Goal: Information Seeking & Learning: Learn about a topic

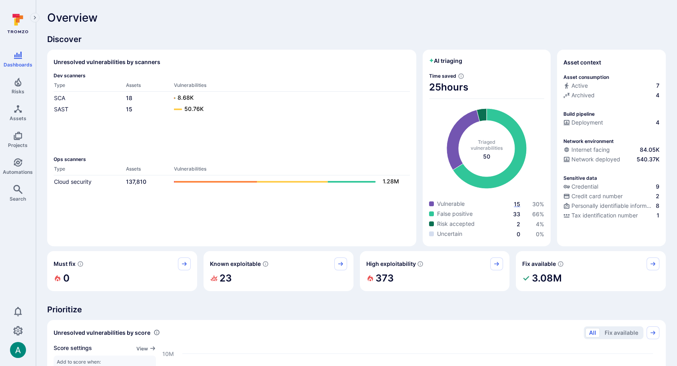
click at [518, 204] on span "15" at bounding box center [517, 203] width 6 height 7
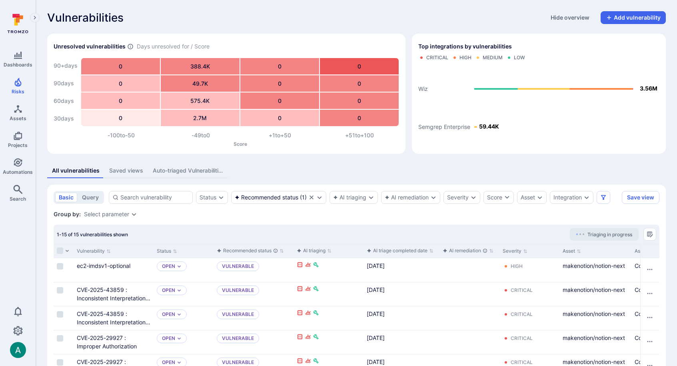
click at [373, 213] on div "Group by: Select parameter" at bounding box center [357, 214] width 606 height 8
click at [283, 198] on div "Recommended status" at bounding box center [267, 197] width 64 height 6
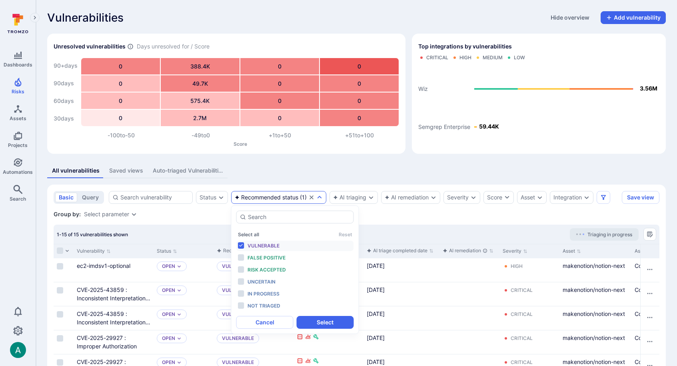
click at [273, 243] on span "Vulnerable" at bounding box center [264, 245] width 32 height 6
click at [267, 292] on span "In progress" at bounding box center [264, 293] width 32 height 6
click at [324, 326] on button "Select" at bounding box center [325, 322] width 57 height 13
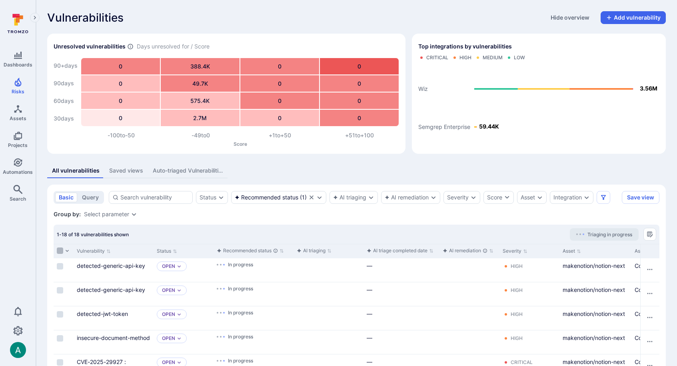
click at [58, 250] on input "Select all rows" at bounding box center [60, 250] width 6 height 6
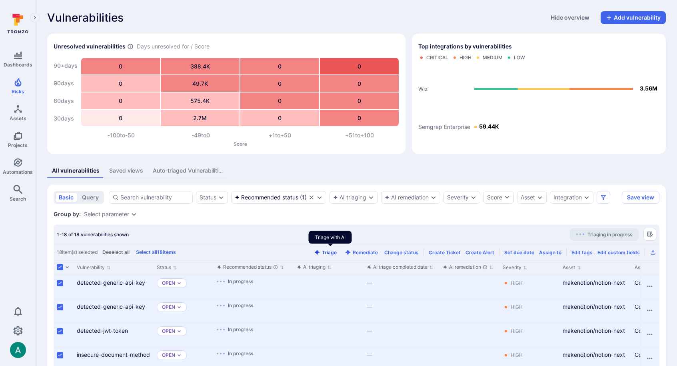
click at [338, 254] on button "Triage" at bounding box center [325, 252] width 26 height 6
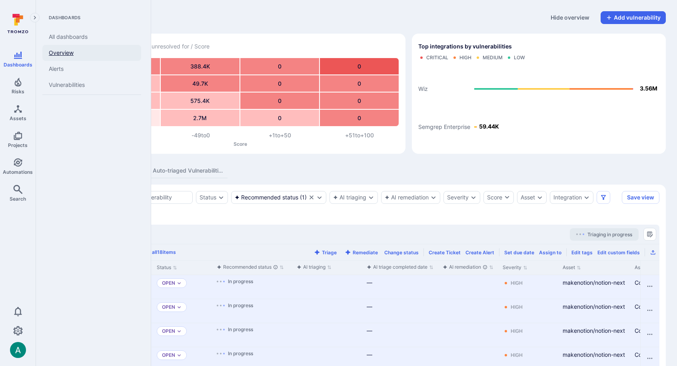
click at [58, 51] on link "Overview" at bounding box center [91, 53] width 99 height 16
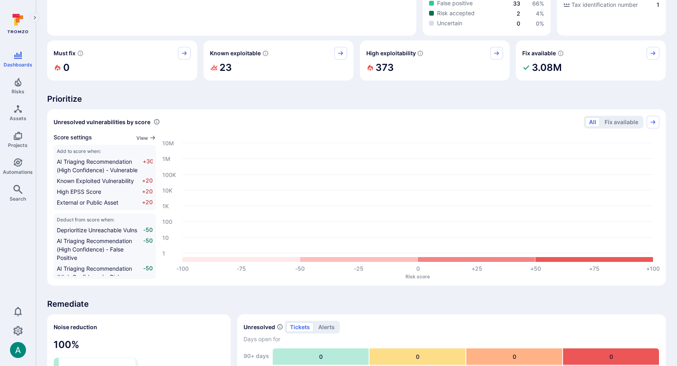
scroll to position [210, 0]
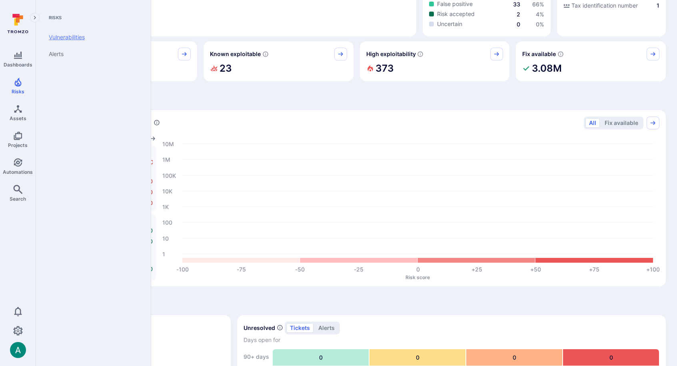
click at [77, 40] on link "Vulnerabilities" at bounding box center [91, 37] width 99 height 17
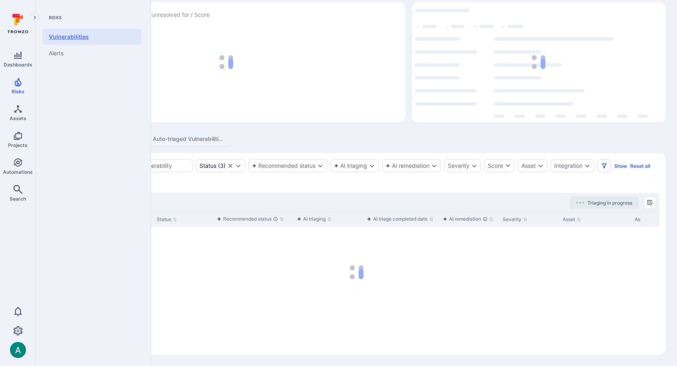
scroll to position [32, 0]
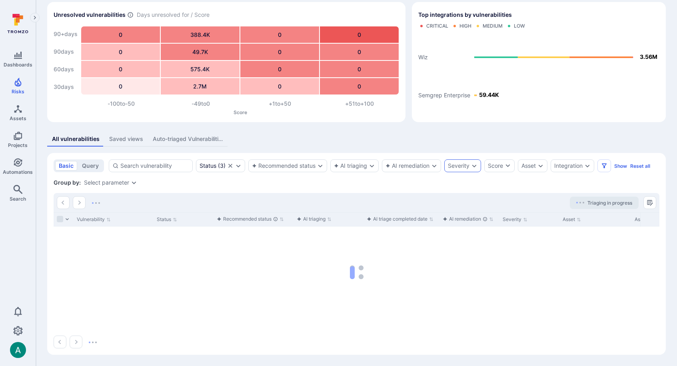
click at [452, 170] on div "Severity" at bounding box center [462, 165] width 37 height 13
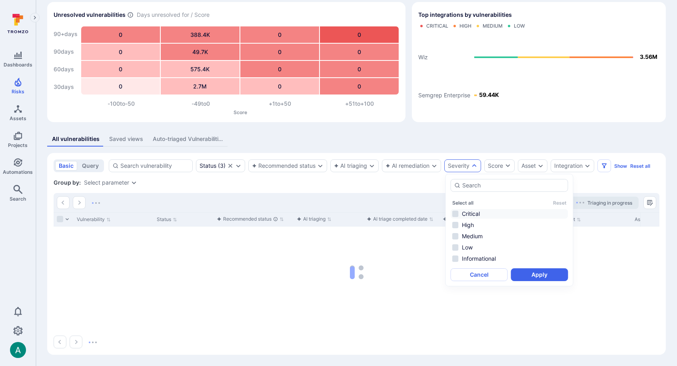
click at [466, 214] on li "Critical" at bounding box center [510, 214] width 118 height 10
click at [554, 277] on button "Apply" at bounding box center [539, 274] width 57 height 13
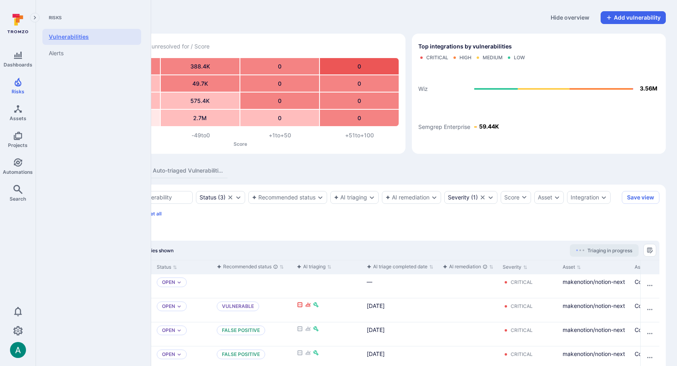
click at [61, 34] on link "Vulnerabilities" at bounding box center [91, 37] width 99 height 16
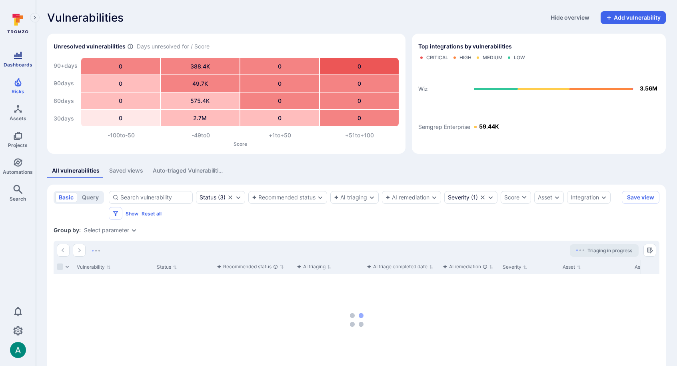
click at [22, 60] on link "Dashboards" at bounding box center [18, 59] width 36 height 24
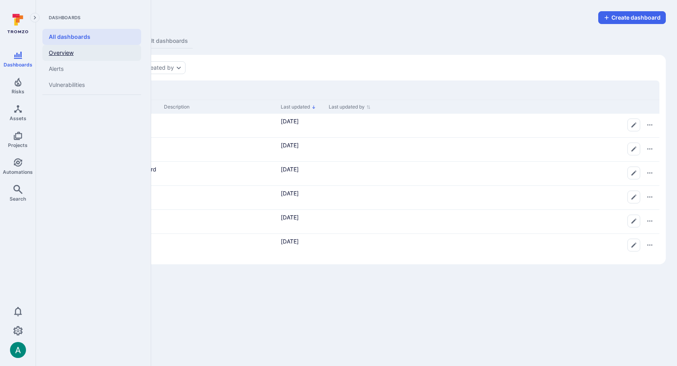
click at [84, 52] on link "Overview" at bounding box center [91, 53] width 99 height 16
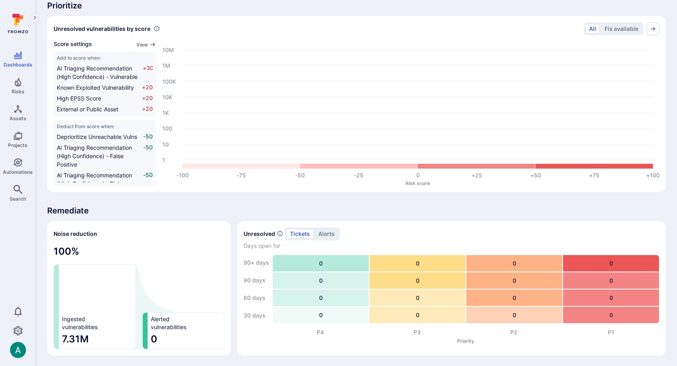
scroll to position [306, 0]
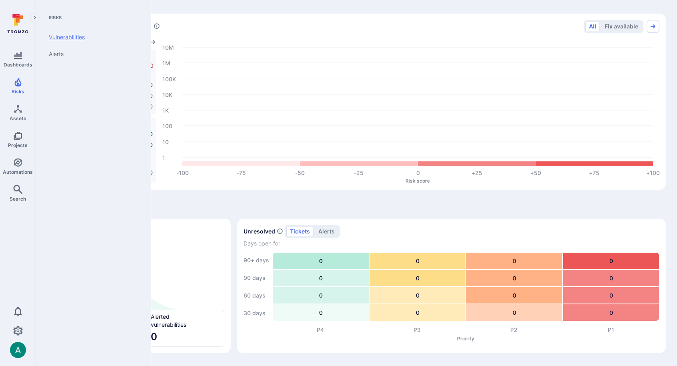
click at [64, 35] on link "Vulnerabilities" at bounding box center [91, 37] width 99 height 17
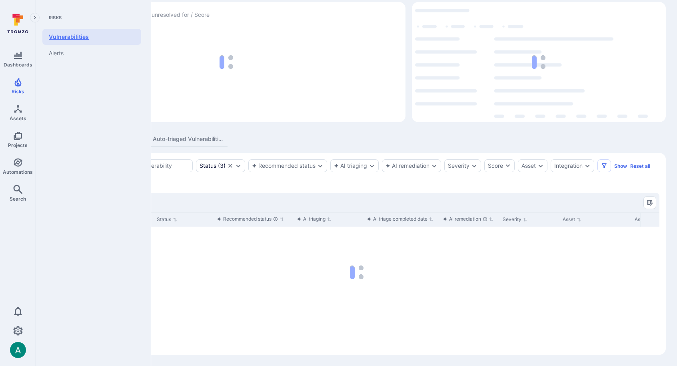
scroll to position [32, 0]
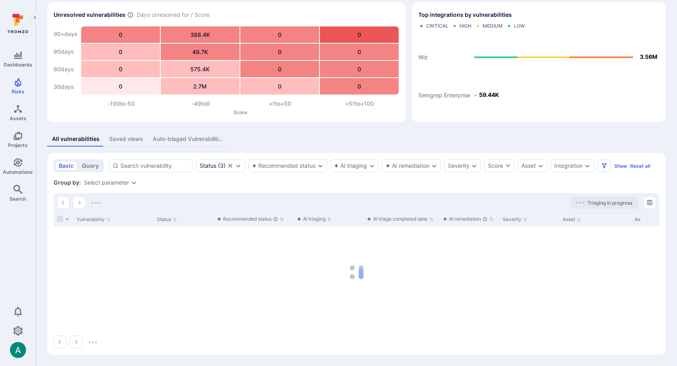
click at [162, 138] on div "Auto-triaged Vulnerabilities" at bounding box center [188, 139] width 70 height 8
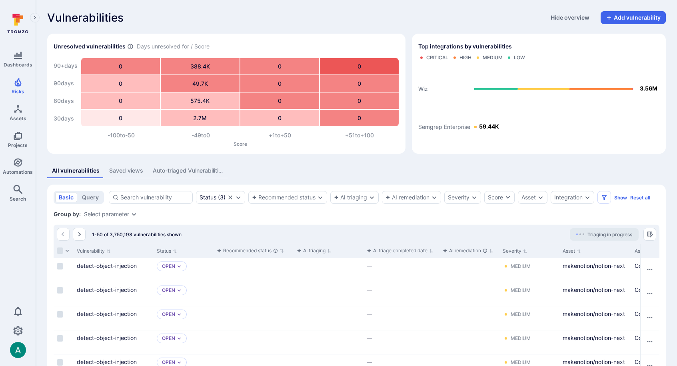
scroll to position [32, 0]
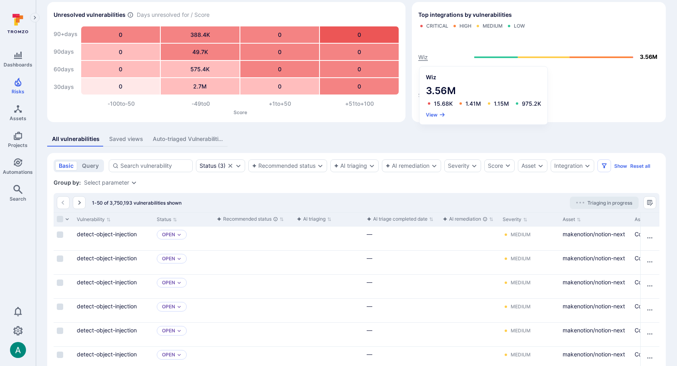
click at [422, 57] on text "Wiz" at bounding box center [423, 57] width 10 height 7
click at [435, 114] on button "View" at bounding box center [436, 115] width 20 height 6
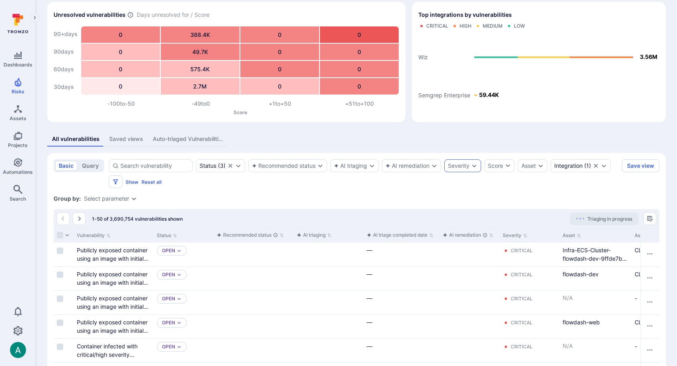
click at [460, 164] on div "Severity" at bounding box center [459, 165] width 22 height 6
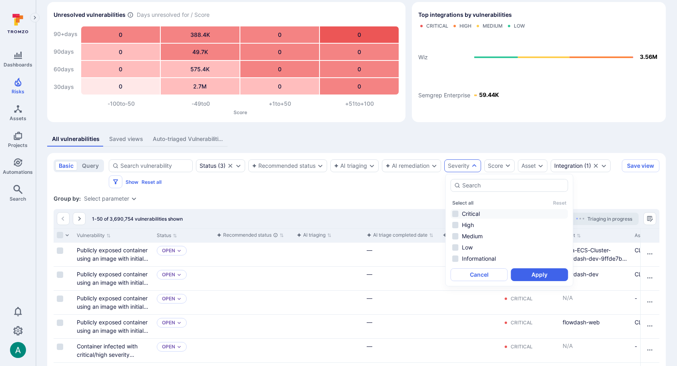
click at [470, 213] on li "Critical" at bounding box center [510, 214] width 118 height 10
click at [529, 273] on button "Apply" at bounding box center [539, 274] width 57 height 13
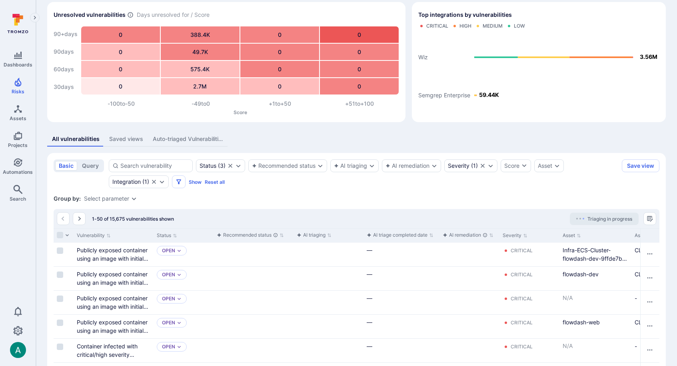
click at [104, 197] on div "Select parameter" at bounding box center [106, 198] width 45 height 6
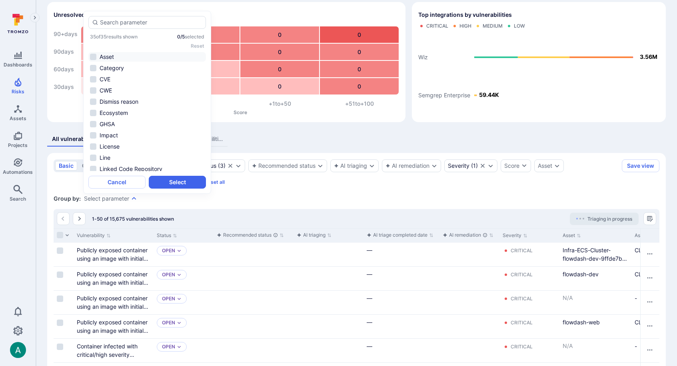
click at [108, 56] on li "Asset" at bounding box center [147, 57] width 118 height 10
click at [182, 182] on button "Select" at bounding box center [177, 182] width 57 height 13
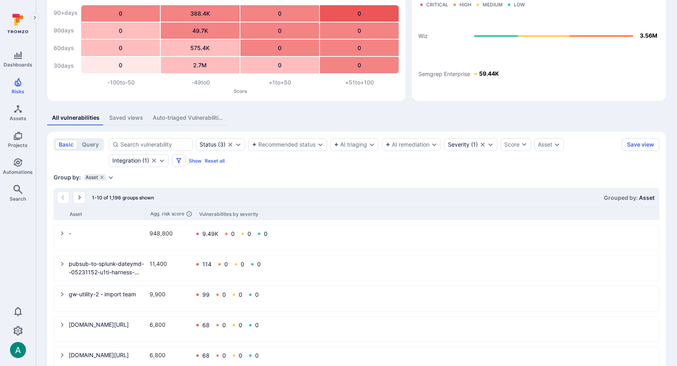
scroll to position [105, 0]
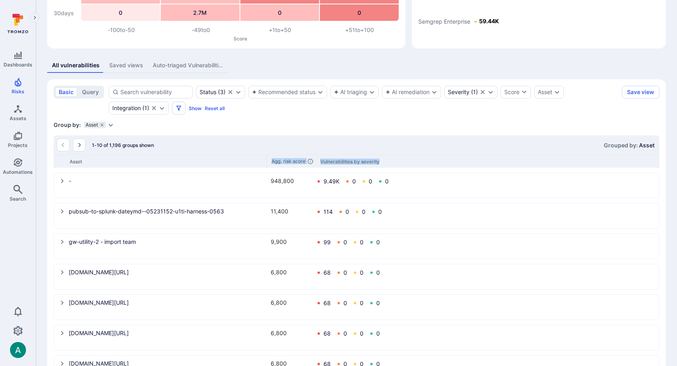
drag, startPoint x: 145, startPoint y: 159, endPoint x: 266, endPoint y: 168, distance: 121.6
click at [266, 168] on div "1-10 of 1,196 groups shown Grouped by: Asset Asset Agg. risk score Vulnerabilit…" at bounding box center [357, 303] width 606 height 336
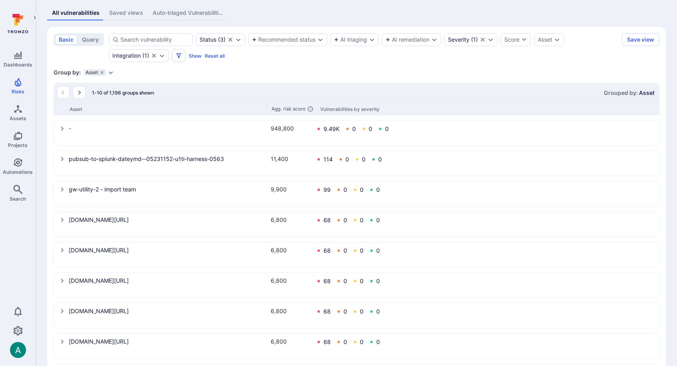
scroll to position [114, 0]
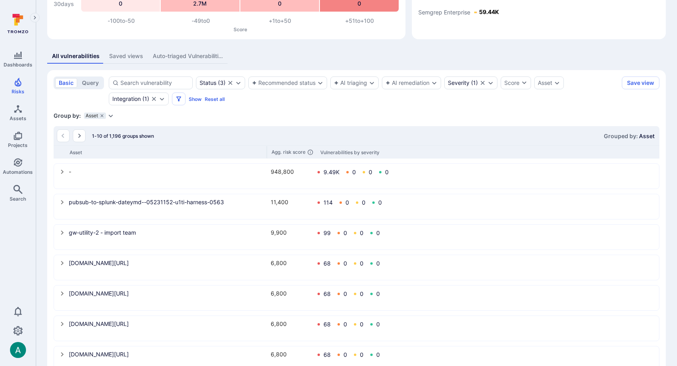
click at [110, 114] on icon "Expand dropdown" at bounding box center [111, 115] width 6 height 6
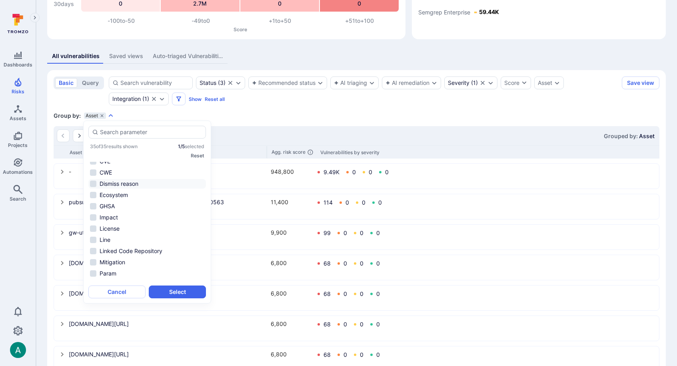
scroll to position [31, 0]
click at [144, 244] on li "Linked Code Repository" at bounding box center [147, 248] width 118 height 10
click at [170, 290] on button "Select" at bounding box center [177, 291] width 57 height 13
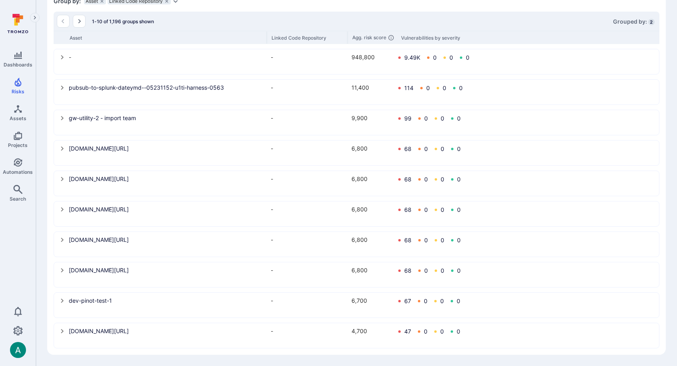
scroll to position [216, 0]
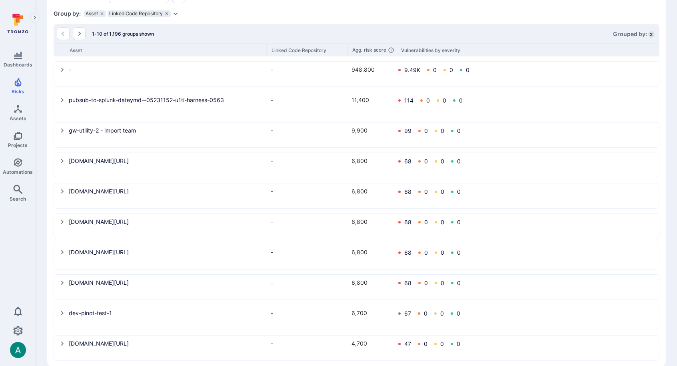
click at [102, 10] on div "Asset" at bounding box center [95, 13] width 22 height 6
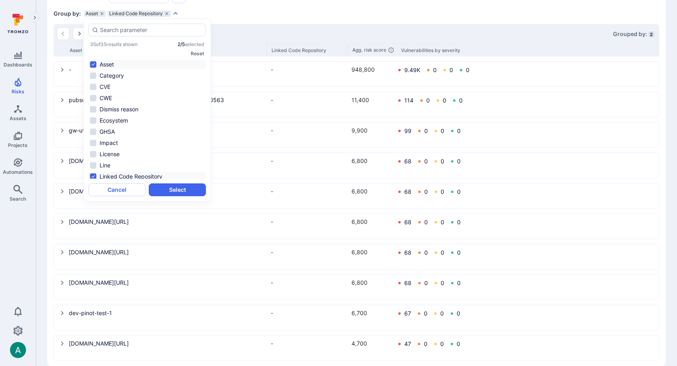
click at [92, 61] on li "Asset" at bounding box center [147, 65] width 118 height 10
click at [173, 189] on button "Select" at bounding box center [177, 189] width 57 height 13
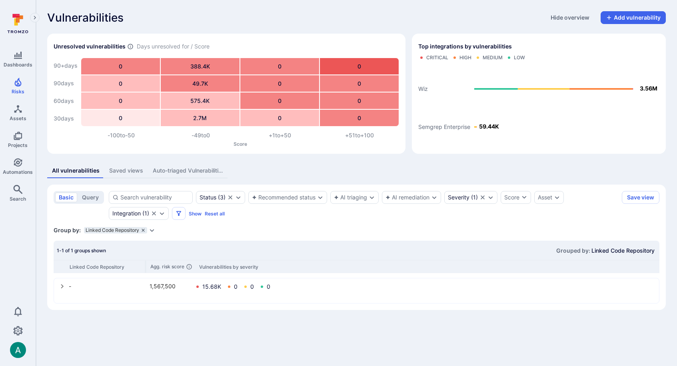
click at [142, 230] on icon "grouping parameters" at bounding box center [143, 229] width 3 height 3
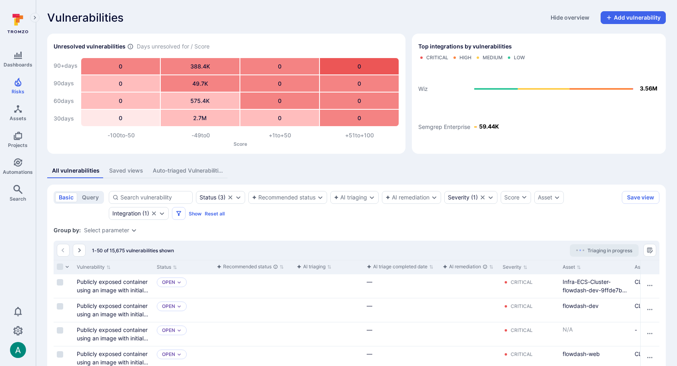
click at [132, 229] on icon "Expand dropdown" at bounding box center [134, 230] width 6 height 6
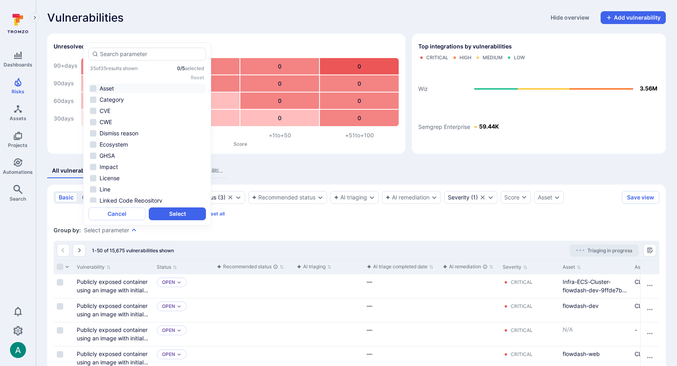
click at [119, 86] on li "Asset" at bounding box center [147, 89] width 118 height 10
click at [175, 212] on button "Select" at bounding box center [177, 213] width 57 height 13
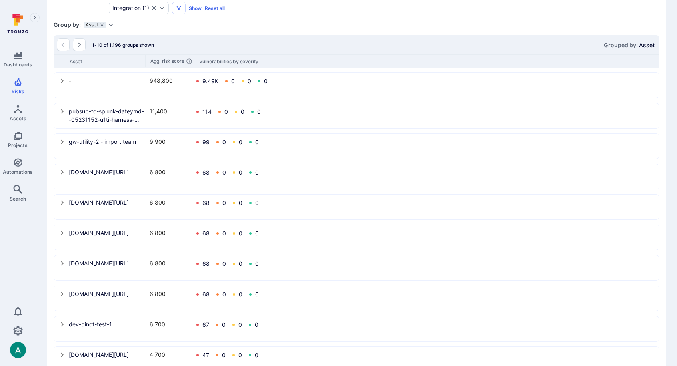
scroll to position [229, 0]
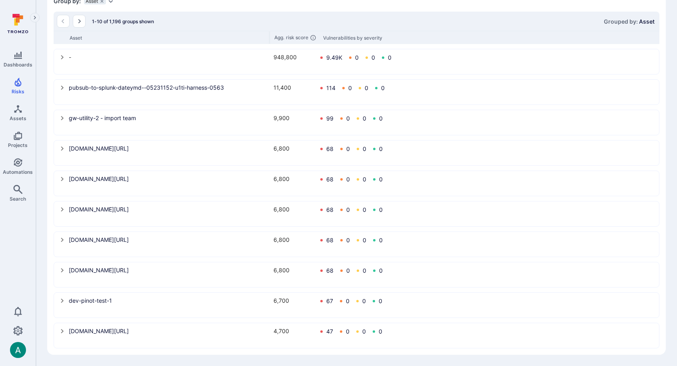
drag, startPoint x: 145, startPoint y: 38, endPoint x: 322, endPoint y: 60, distance: 178.2
click at [322, 60] on div "1-10 of 1,196 groups shown Grouped by: Asset Asset Agg. risk score Vulnerabilit…" at bounding box center [357, 180] width 606 height 336
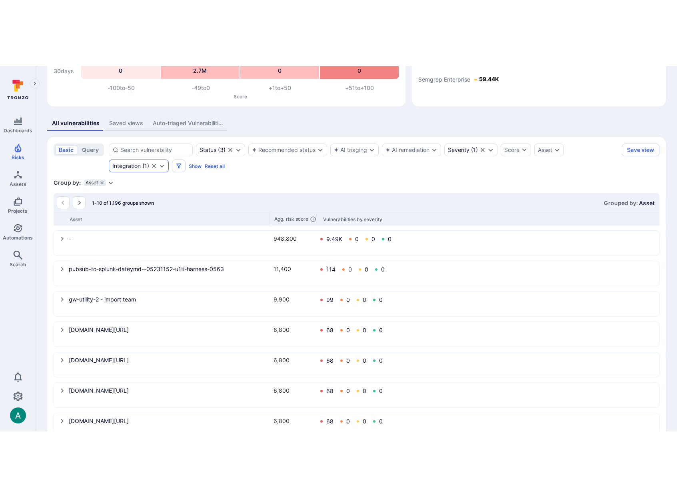
scroll to position [114, 0]
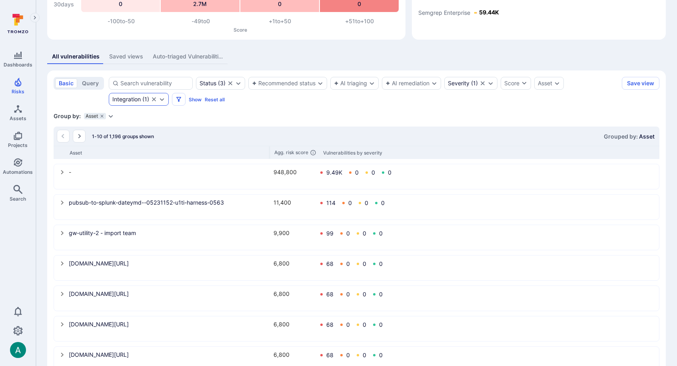
click at [164, 101] on icon "Expand dropdown" at bounding box center [162, 99] width 6 height 6
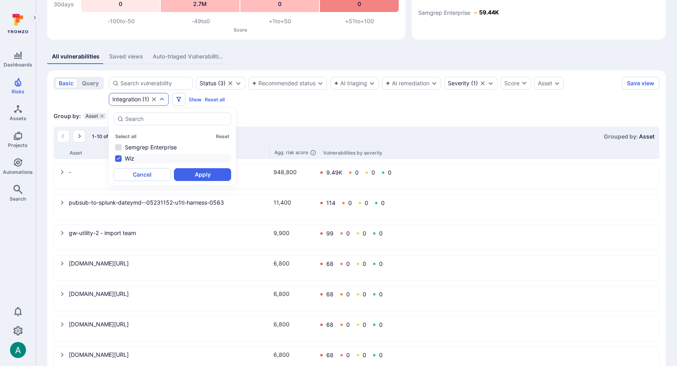
click at [281, 121] on section "basic query Status ( 3 ) Recommended status AI triaging AI remediation Severity…" at bounding box center [356, 269] width 619 height 399
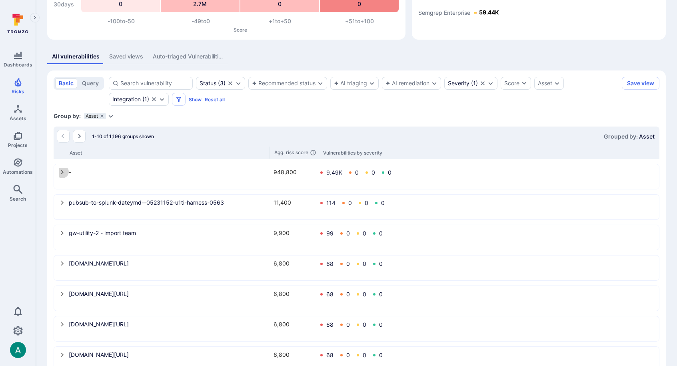
click at [61, 172] on icon "select group" at bounding box center [62, 172] width 6 height 6
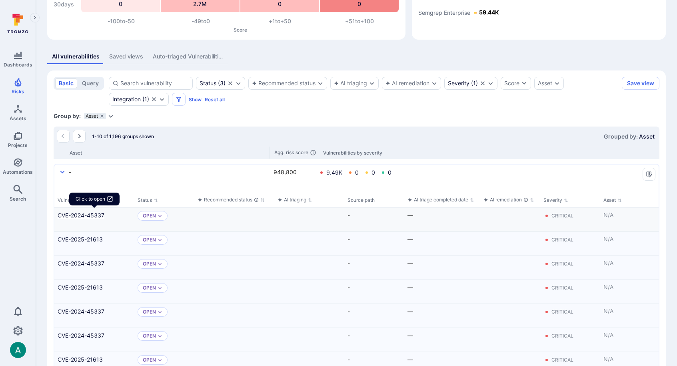
click at [88, 218] on link "CVE-2024-45337" at bounding box center [95, 215] width 74 height 8
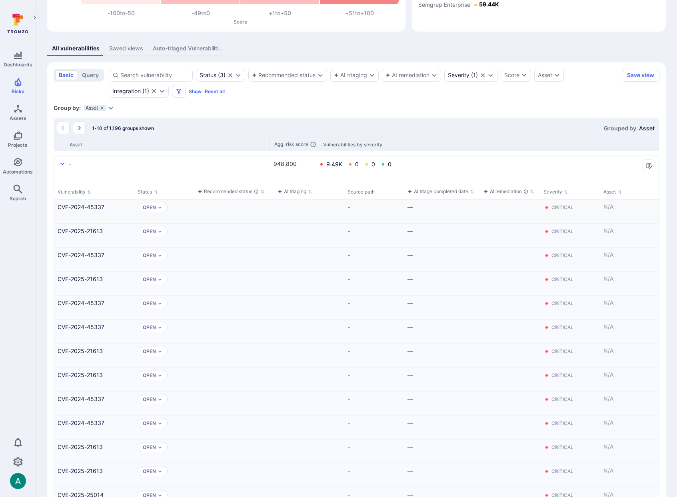
scroll to position [125, 0]
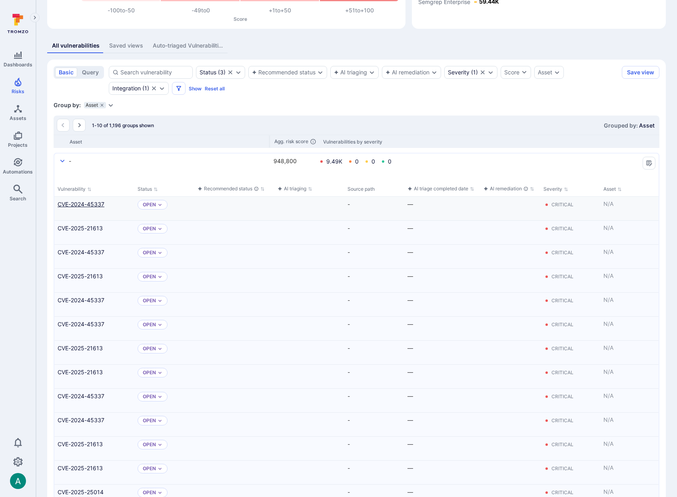
click at [85, 206] on link "CVE-2024-45337" at bounding box center [95, 204] width 74 height 8
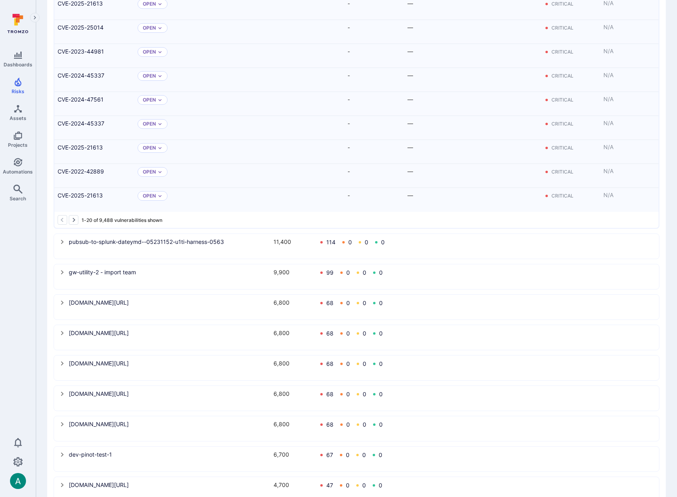
scroll to position [612, 0]
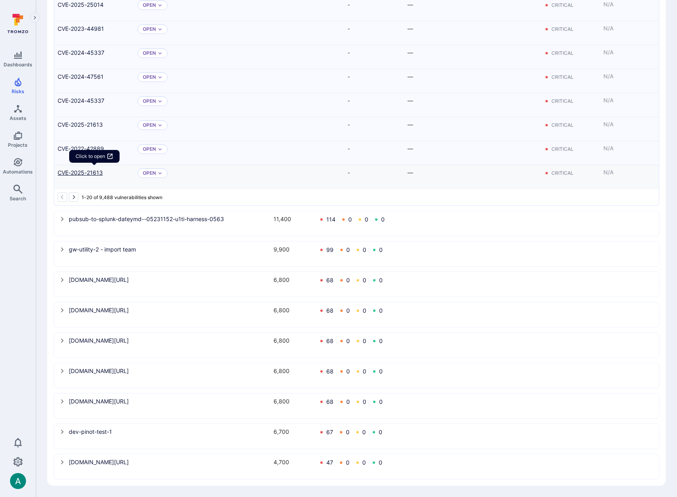
click at [83, 174] on link "CVE-2025-21613" at bounding box center [95, 172] width 74 height 8
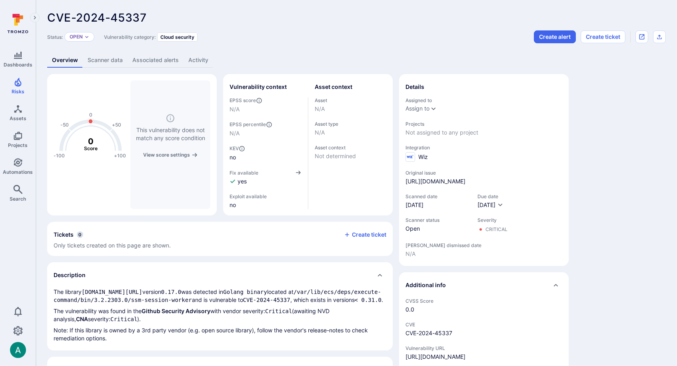
click at [110, 60] on link "Scanner data" at bounding box center [105, 60] width 45 height 15
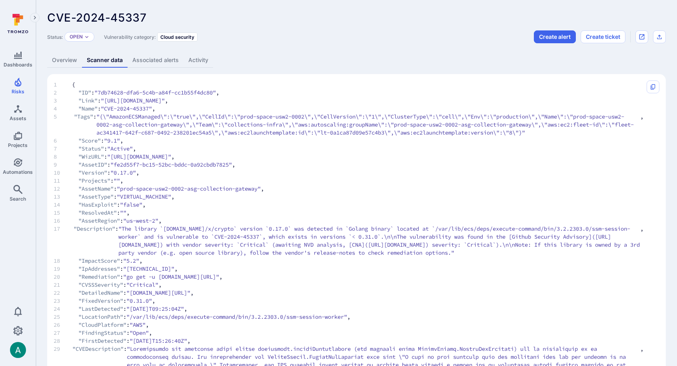
click at [60, 58] on link "Overview" at bounding box center [64, 60] width 35 height 15
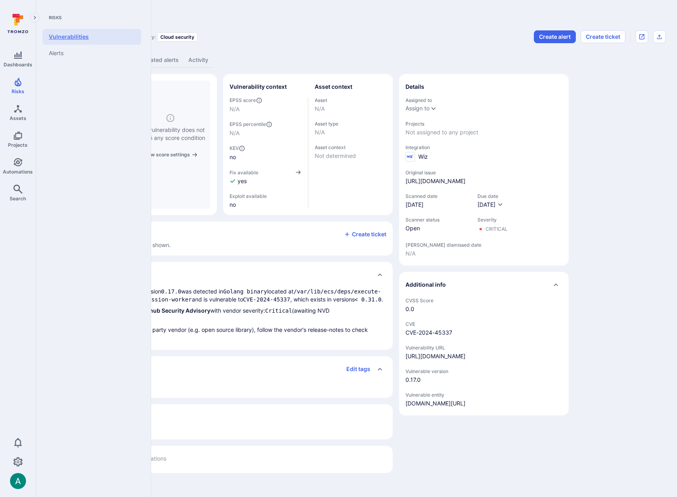
click at [71, 31] on link "Vulnerabilities" at bounding box center [91, 37] width 99 height 16
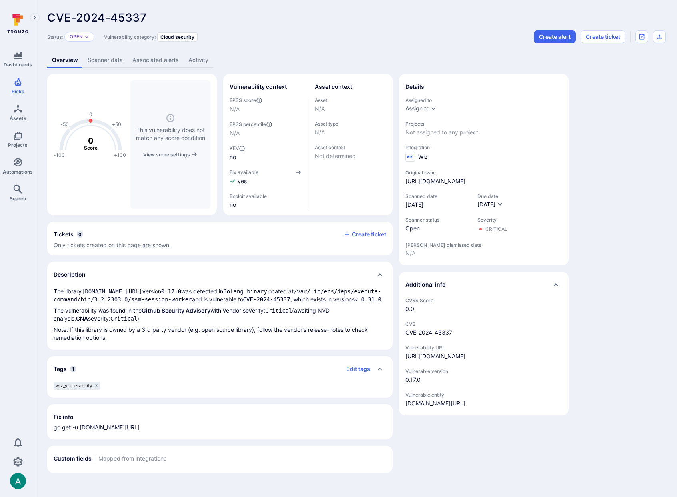
click at [104, 57] on link "Scanner data" at bounding box center [105, 60] width 45 height 15
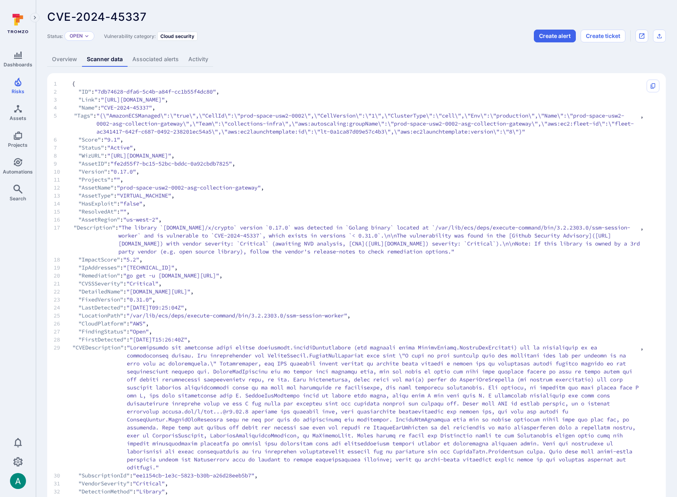
scroll to position [1, 0]
